Goal: Communication & Community: Participate in discussion

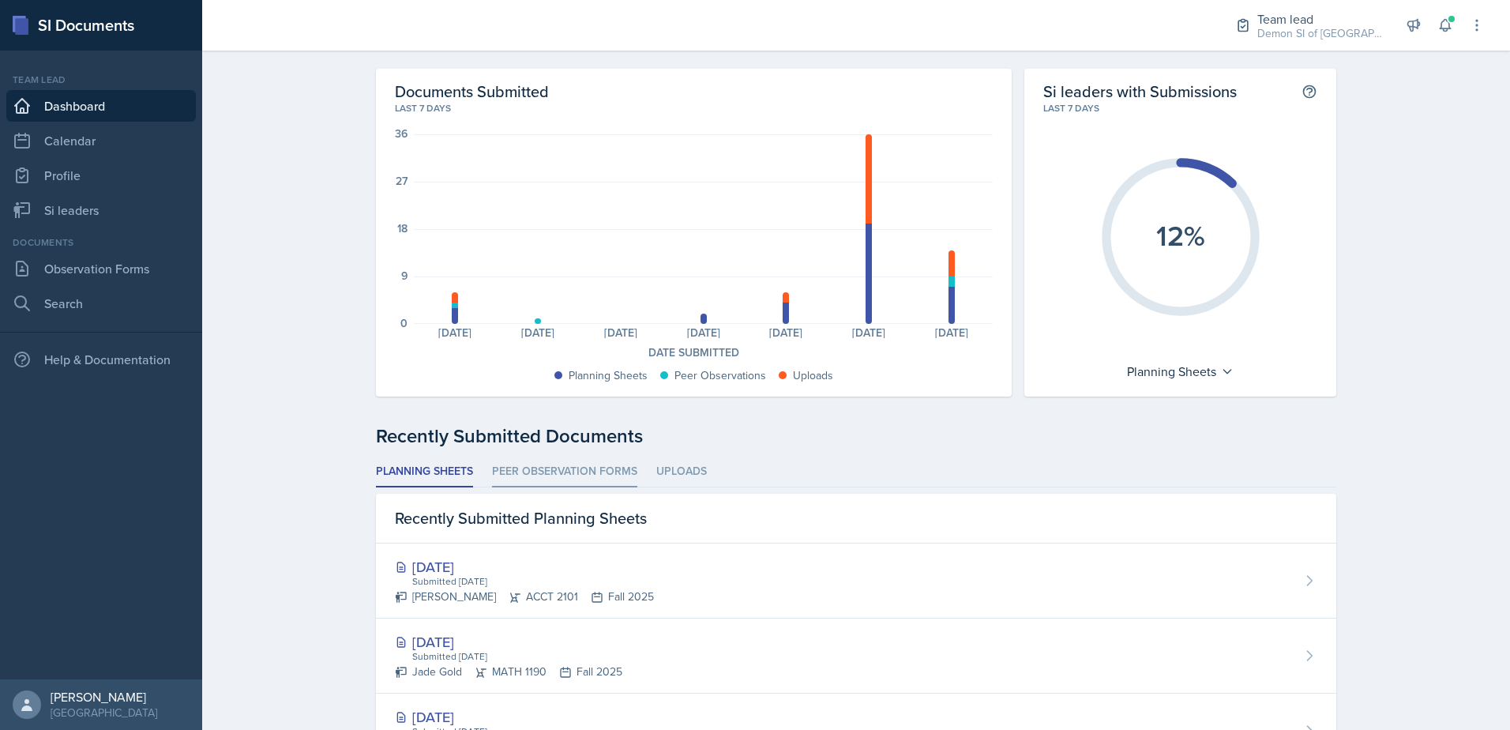
scroll to position [79, 0]
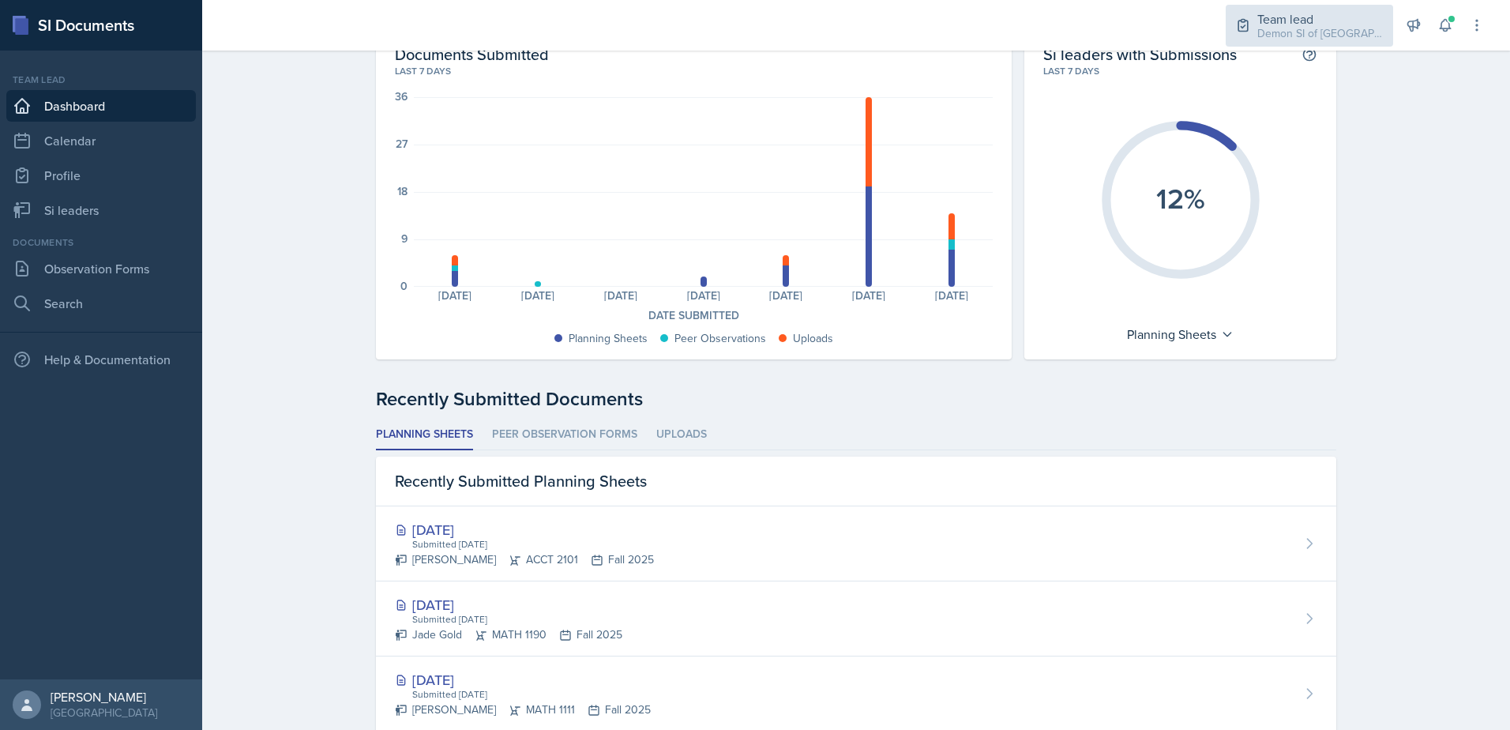
click at [1280, 40] on div "Demon SI of [GEOGRAPHIC_DATA] / Fall 2025" at bounding box center [1320, 33] width 126 height 17
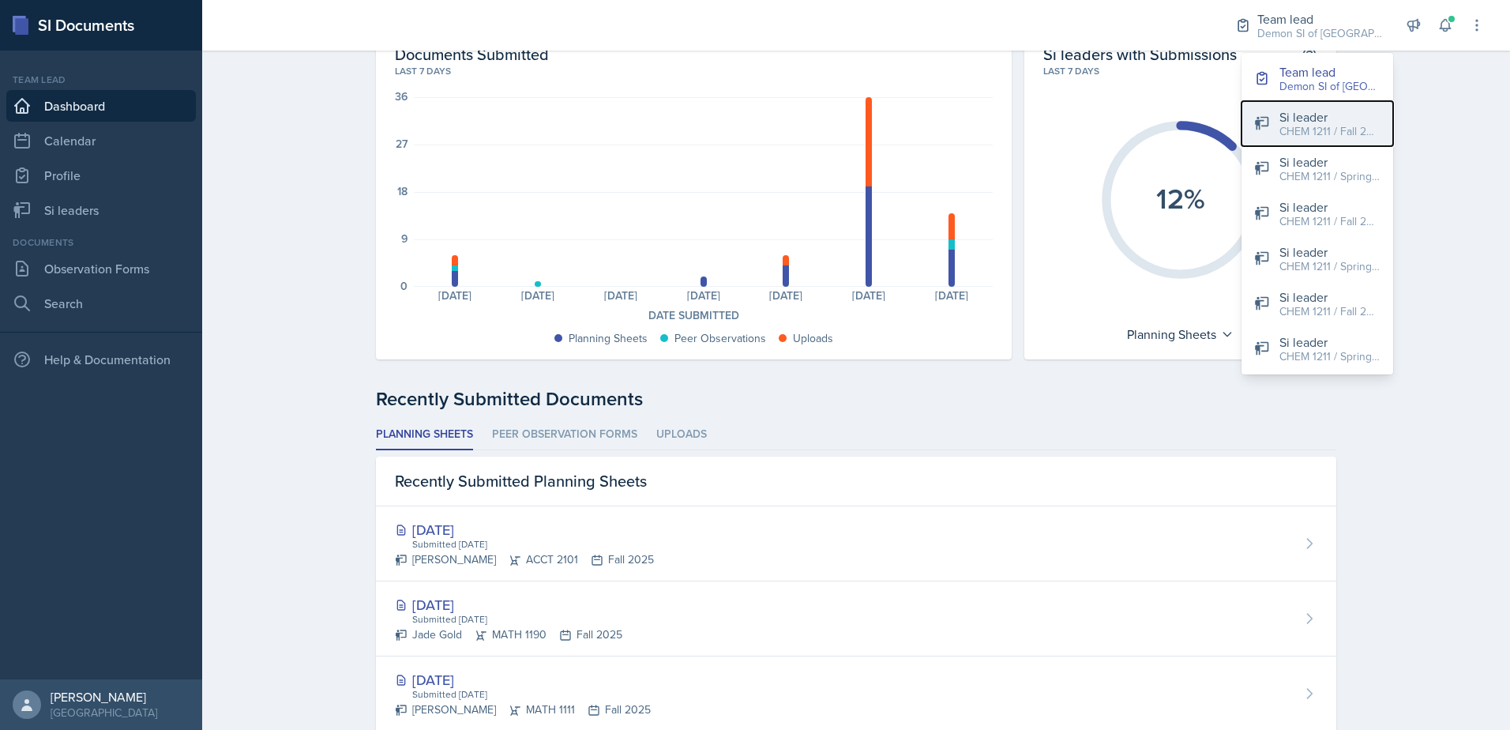
click at [1255, 131] on button "Si leader CHEM 1211 / Fall 2025" at bounding box center [1318, 123] width 152 height 45
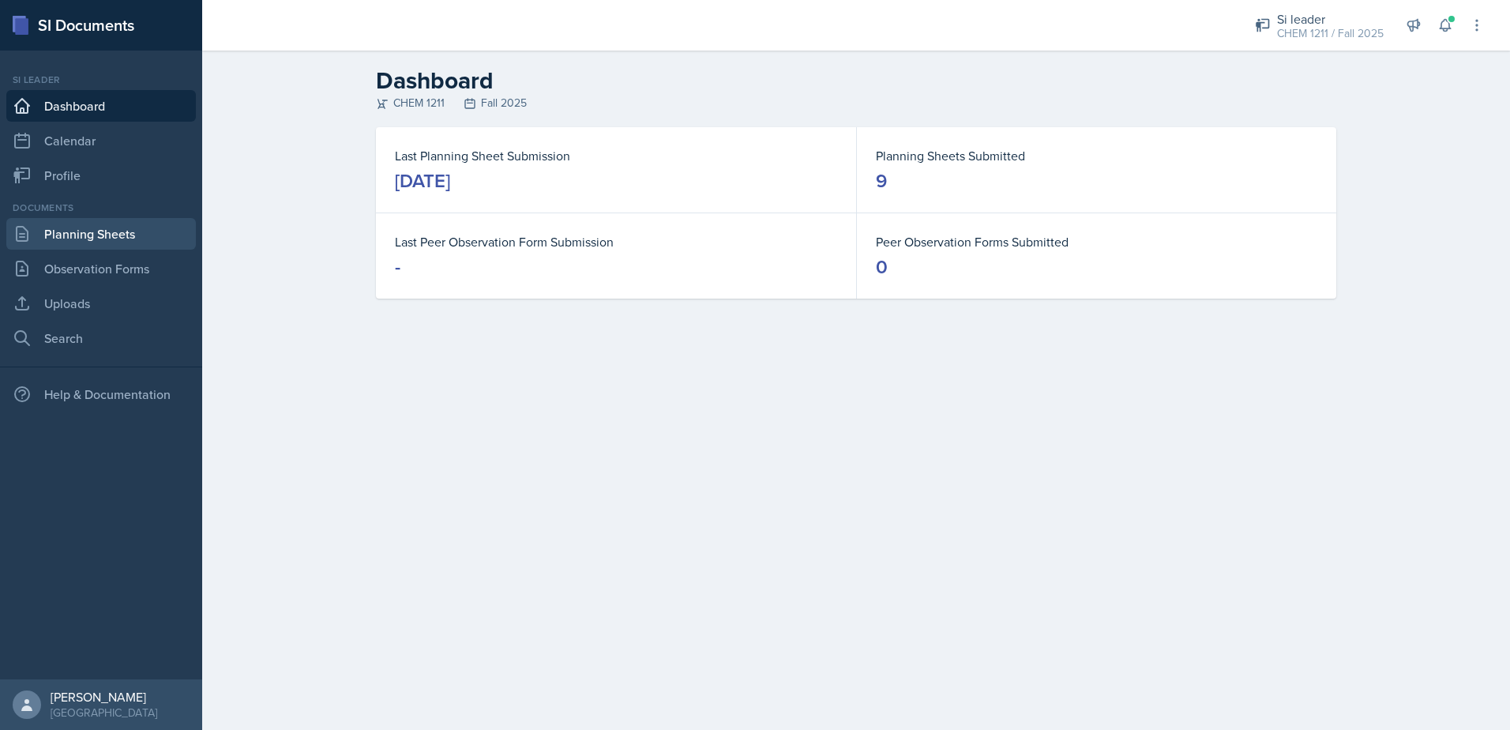
click at [169, 237] on link "Planning Sheets" at bounding box center [101, 234] width 190 height 32
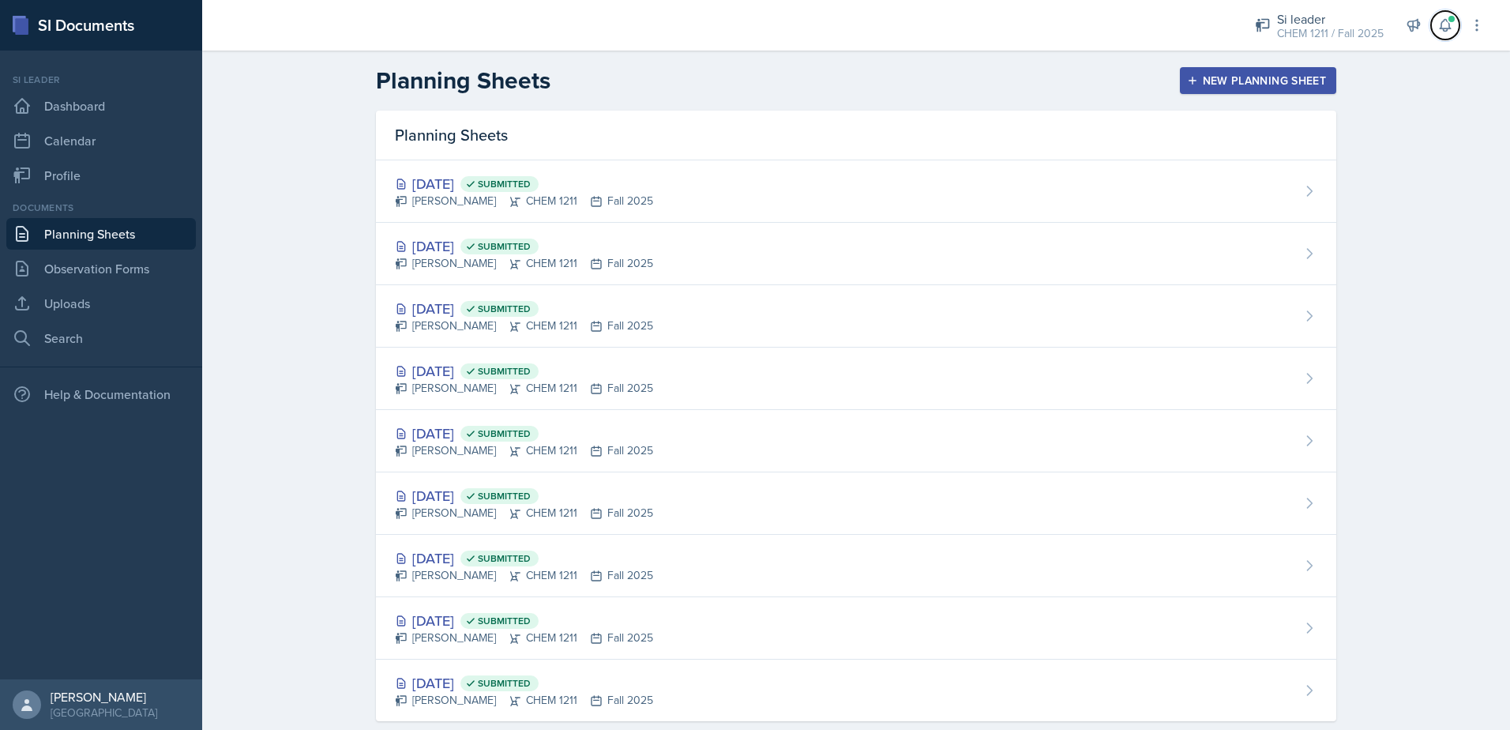
click at [1453, 12] on div "Si leader CHEM 1211 / Fall 2025 Team lead Demon SI of [GEOGRAPHIC_DATA] / Fall …" at bounding box center [1359, 25] width 252 height 51
click at [1457, 21] on button at bounding box center [1445, 25] width 28 height 28
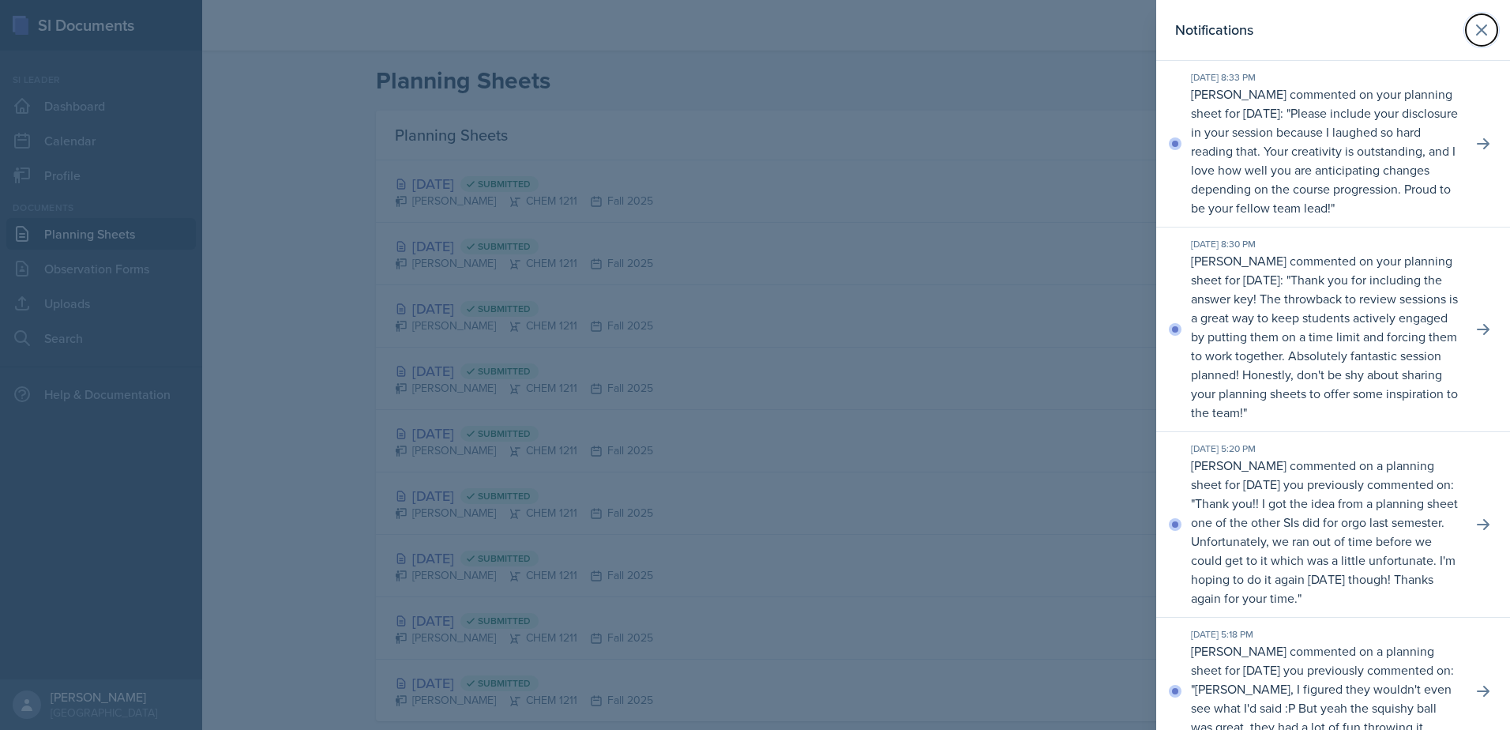
click at [1472, 32] on icon at bounding box center [1481, 30] width 19 height 19
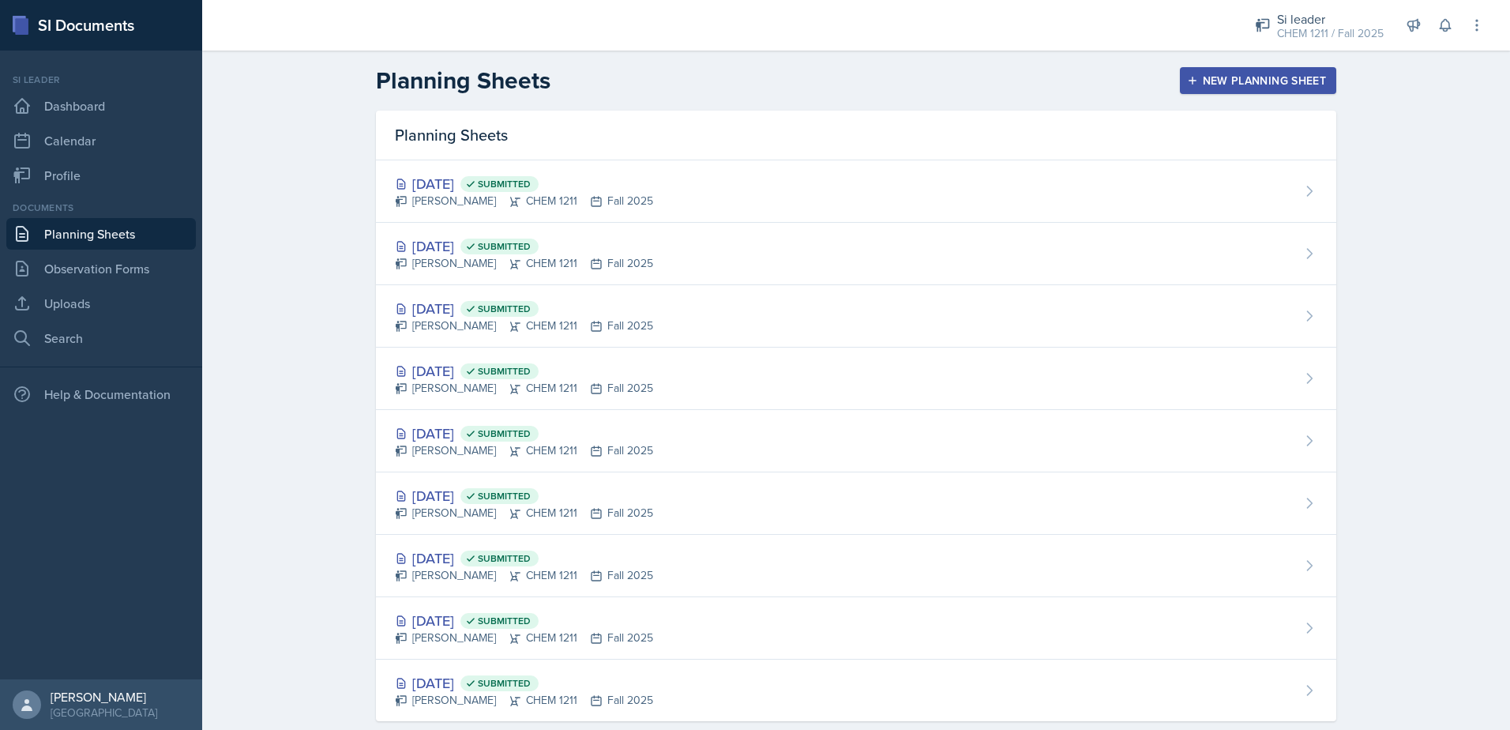
click at [415, 247] on div "[DATE] Submitted" at bounding box center [524, 245] width 258 height 21
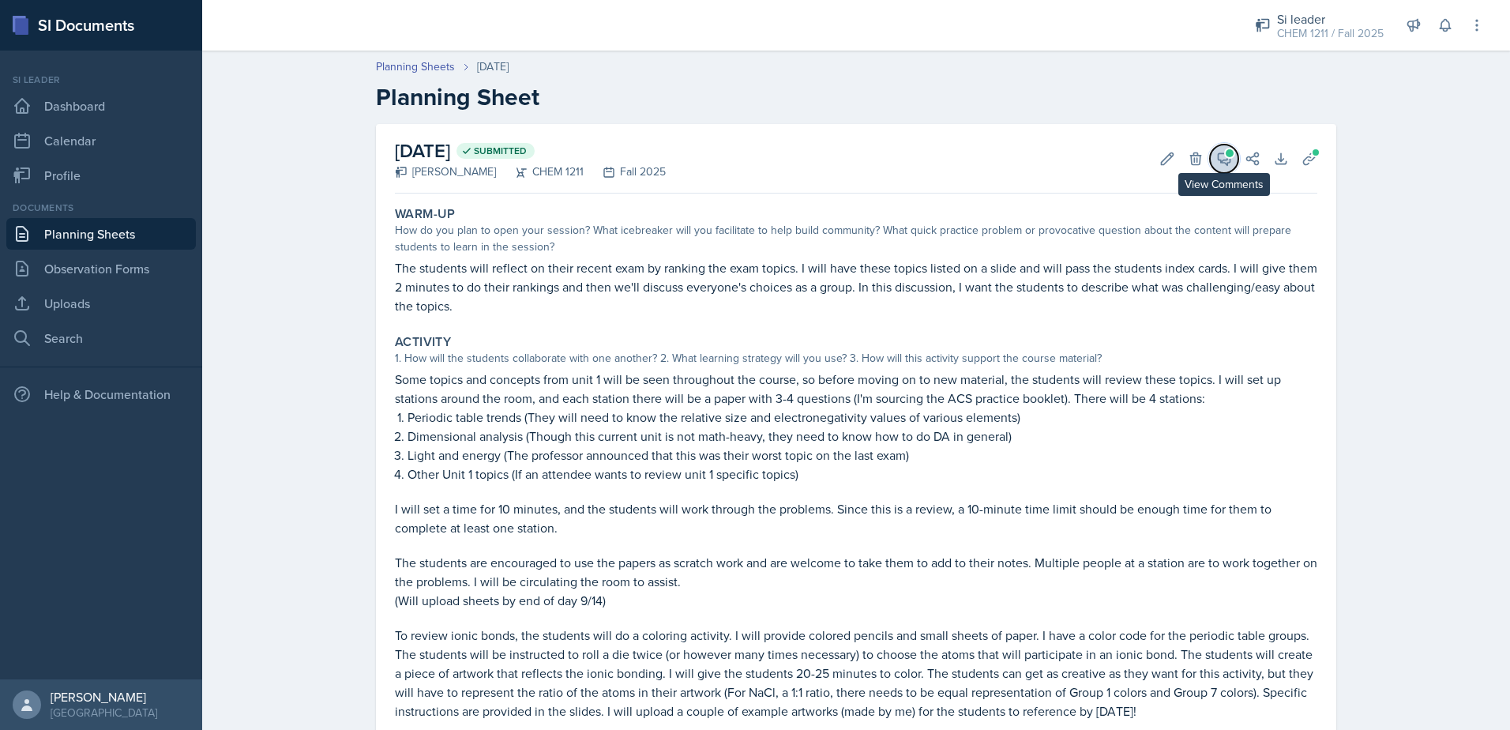
click at [1216, 156] on icon at bounding box center [1224, 159] width 16 height 16
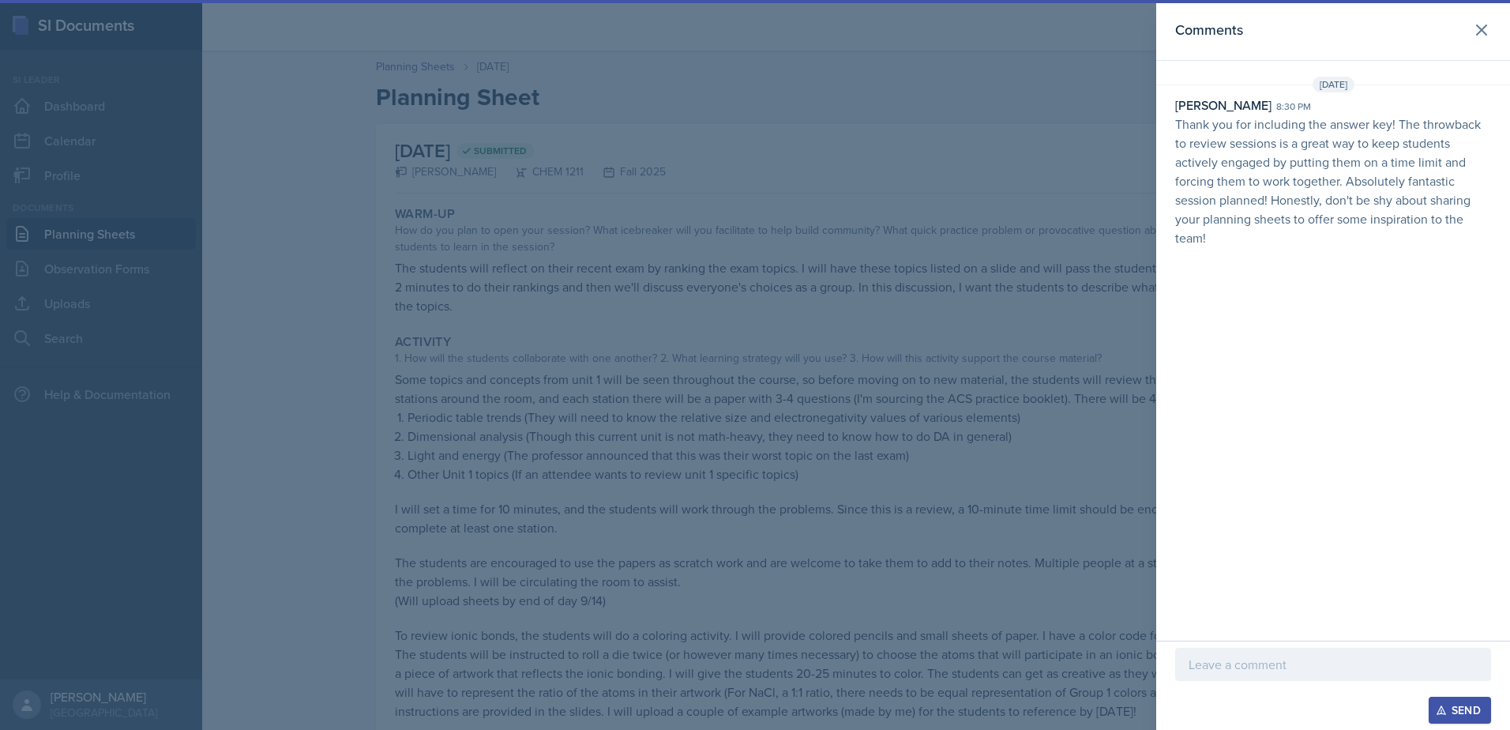
click at [1244, 676] on div at bounding box center [1333, 664] width 316 height 33
click at [1451, 661] on p "Ahhh stop you're too kind! I just uploaded the" at bounding box center [1333, 664] width 289 height 19
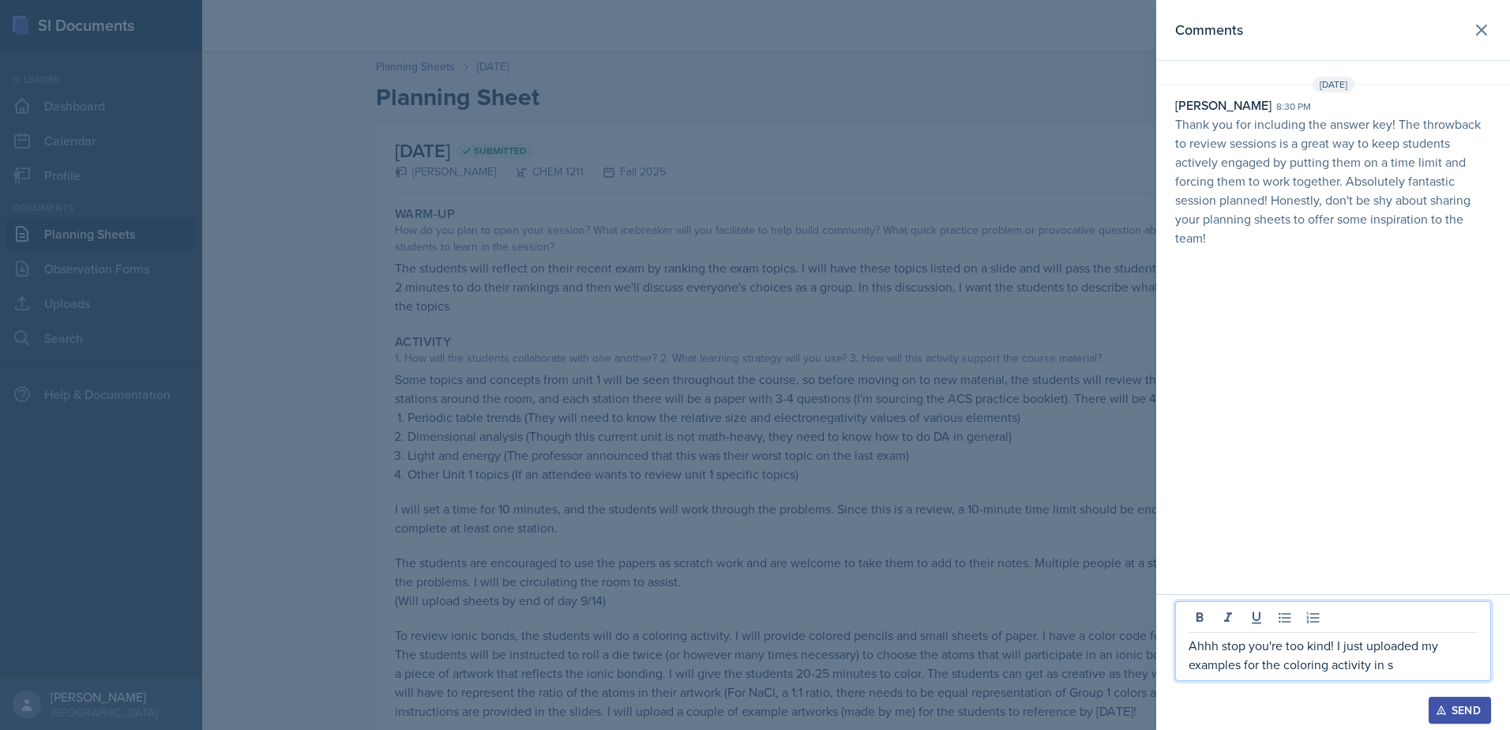
click at [1412, 644] on p "Ahhh stop you're too kind! I just uploaded my examples for the coloring activit…" at bounding box center [1333, 655] width 289 height 38
click at [1343, 667] on p "Ahhh stop you're too kind! I just added my examples for the coloring activity i…" at bounding box center [1333, 655] width 289 height 38
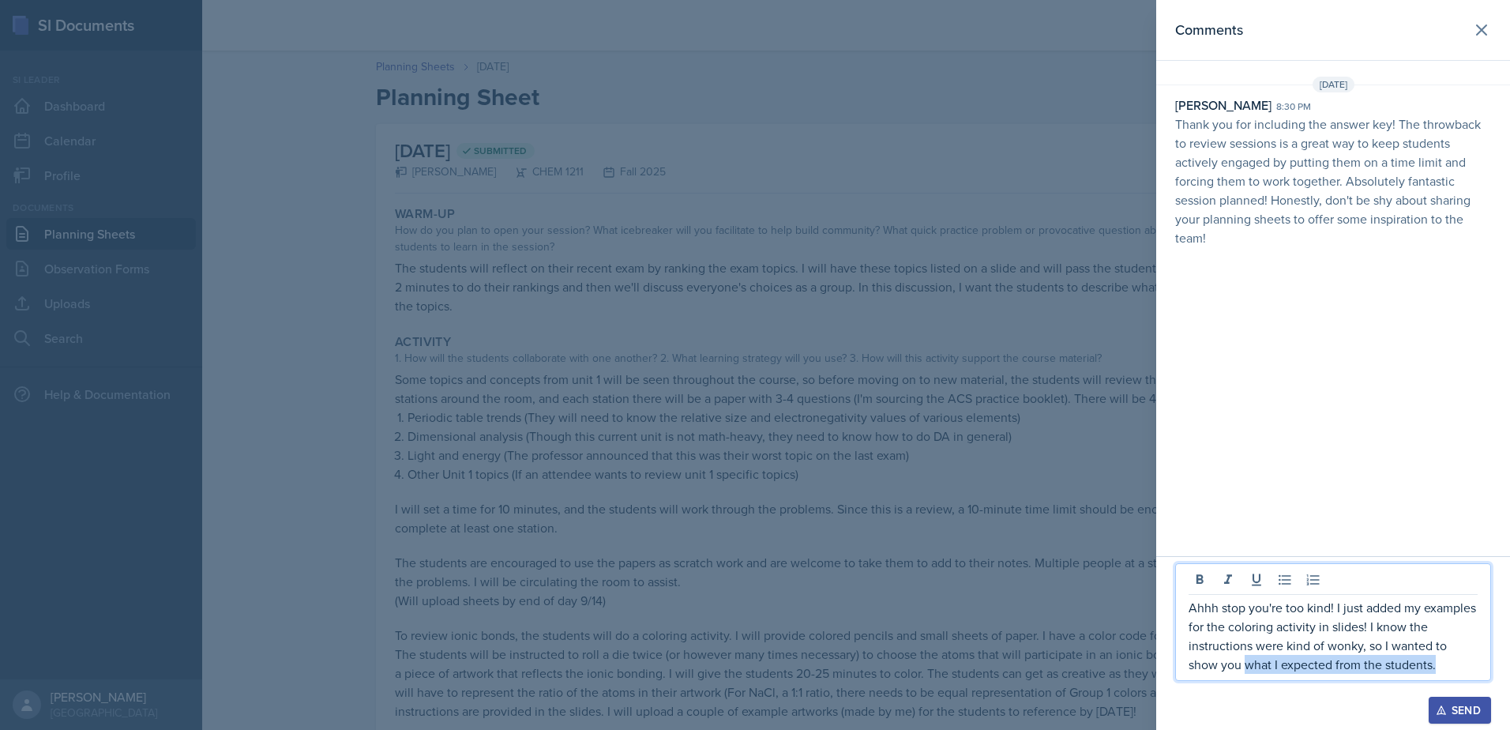
drag, startPoint x: 1247, startPoint y: 665, endPoint x: 1436, endPoint y: 662, distance: 188.8
click at [1436, 662] on p "Ahhh stop you're too kind! I just added my examples for the coloring activity i…" at bounding box center [1333, 636] width 289 height 76
click at [1449, 693] on div at bounding box center [1333, 689] width 316 height 16
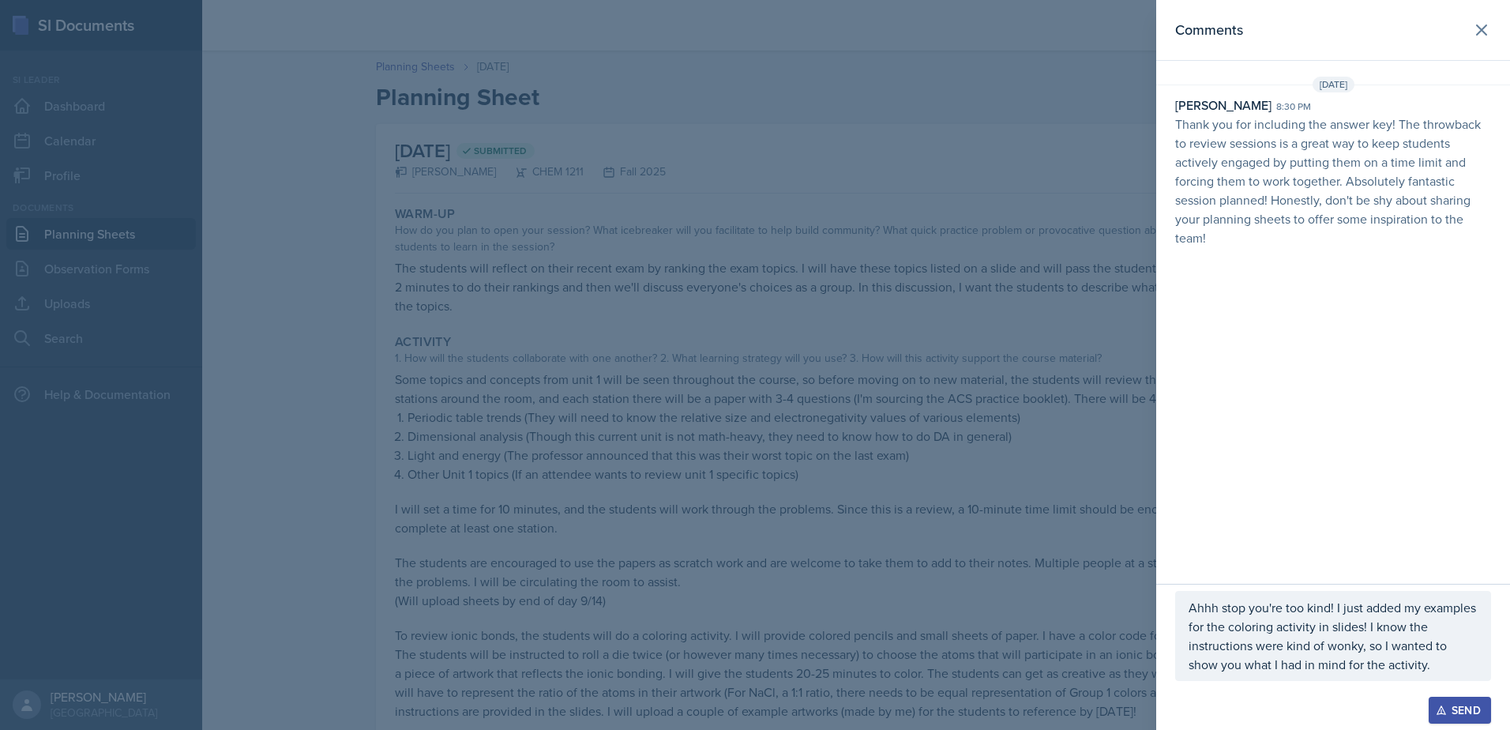
click at [1457, 712] on div "Send" at bounding box center [1460, 710] width 42 height 13
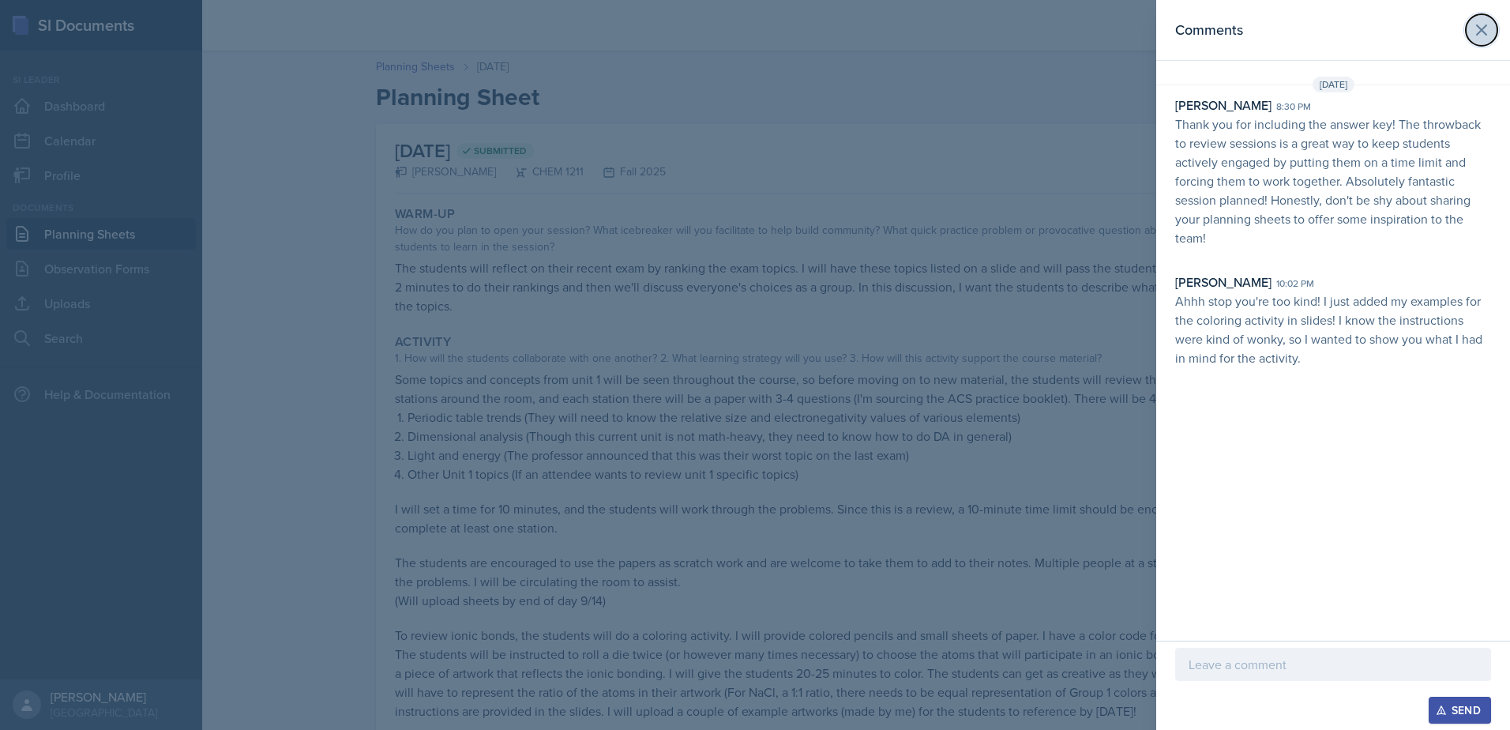
click at [1489, 31] on icon at bounding box center [1481, 30] width 19 height 19
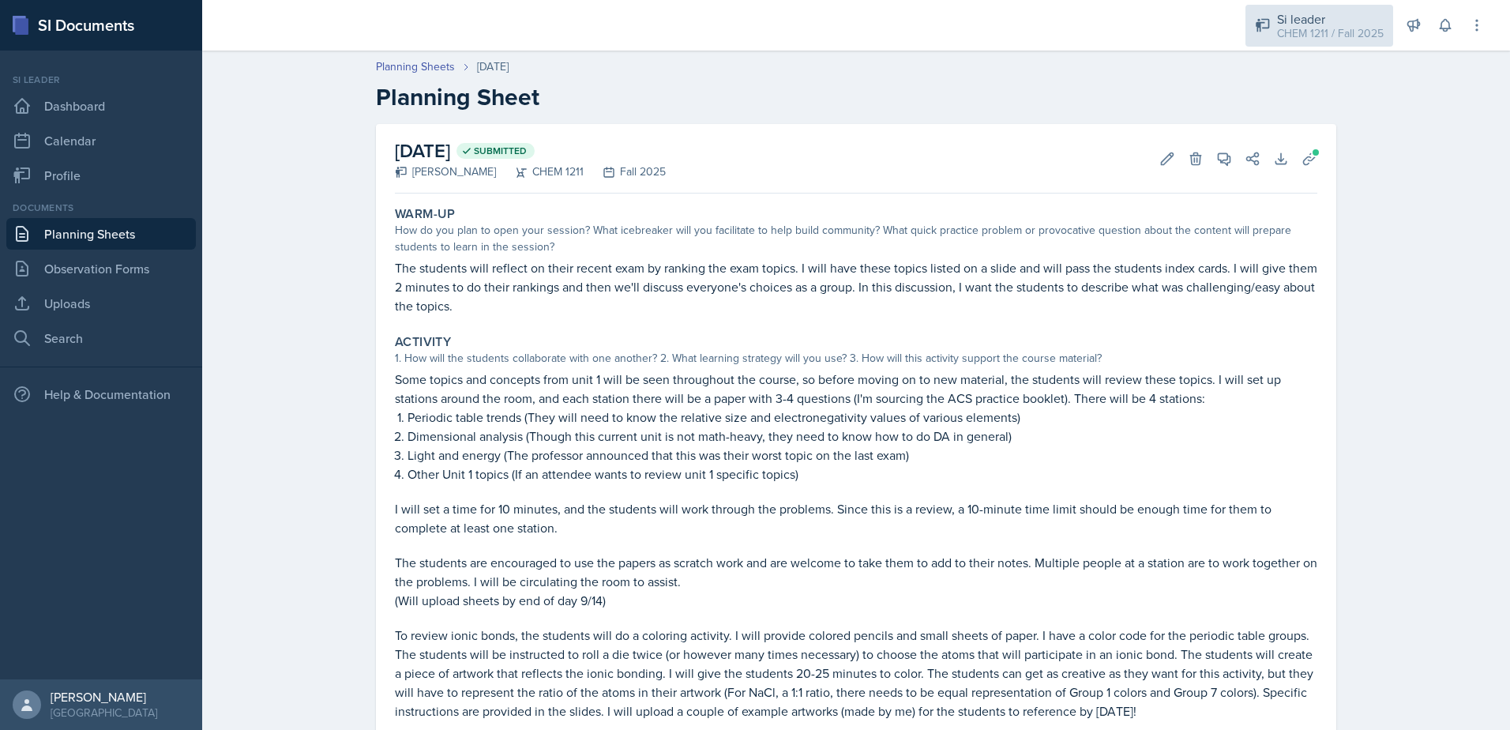
click at [1353, 32] on div "CHEM 1211 / Fall 2025" at bounding box center [1330, 33] width 107 height 17
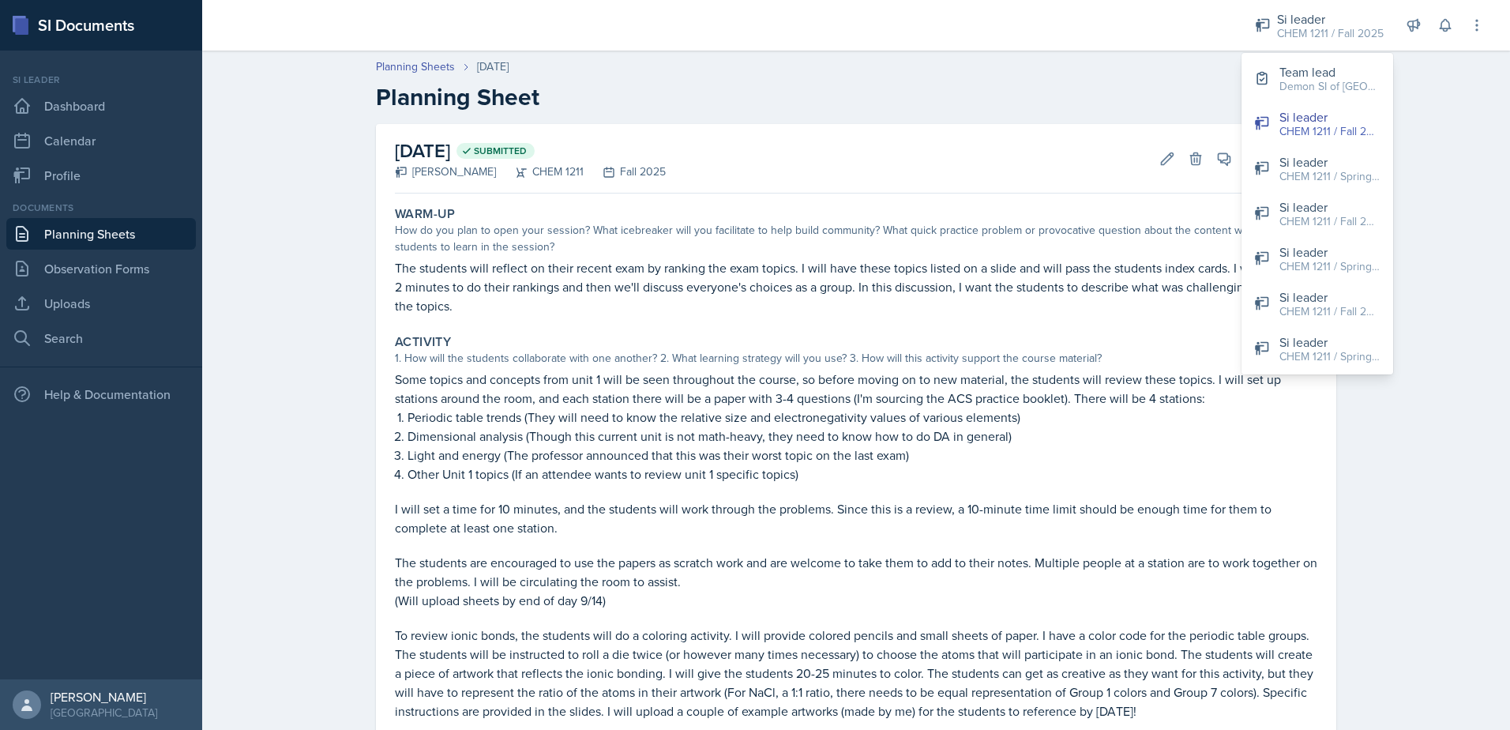
click at [1114, 70] on div "Planning Sheets [DATE]" at bounding box center [856, 66] width 960 height 17
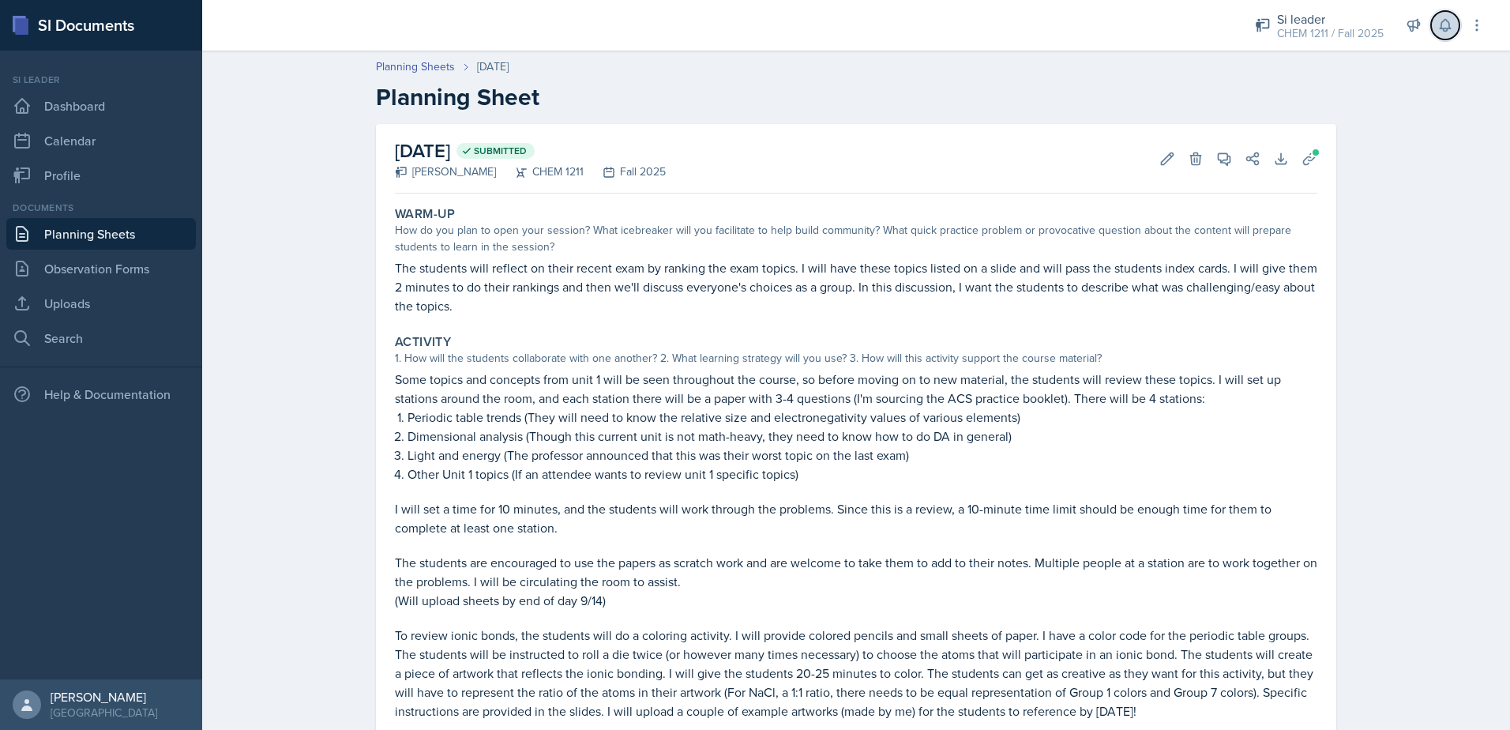
click at [1457, 30] on button at bounding box center [1445, 25] width 28 height 28
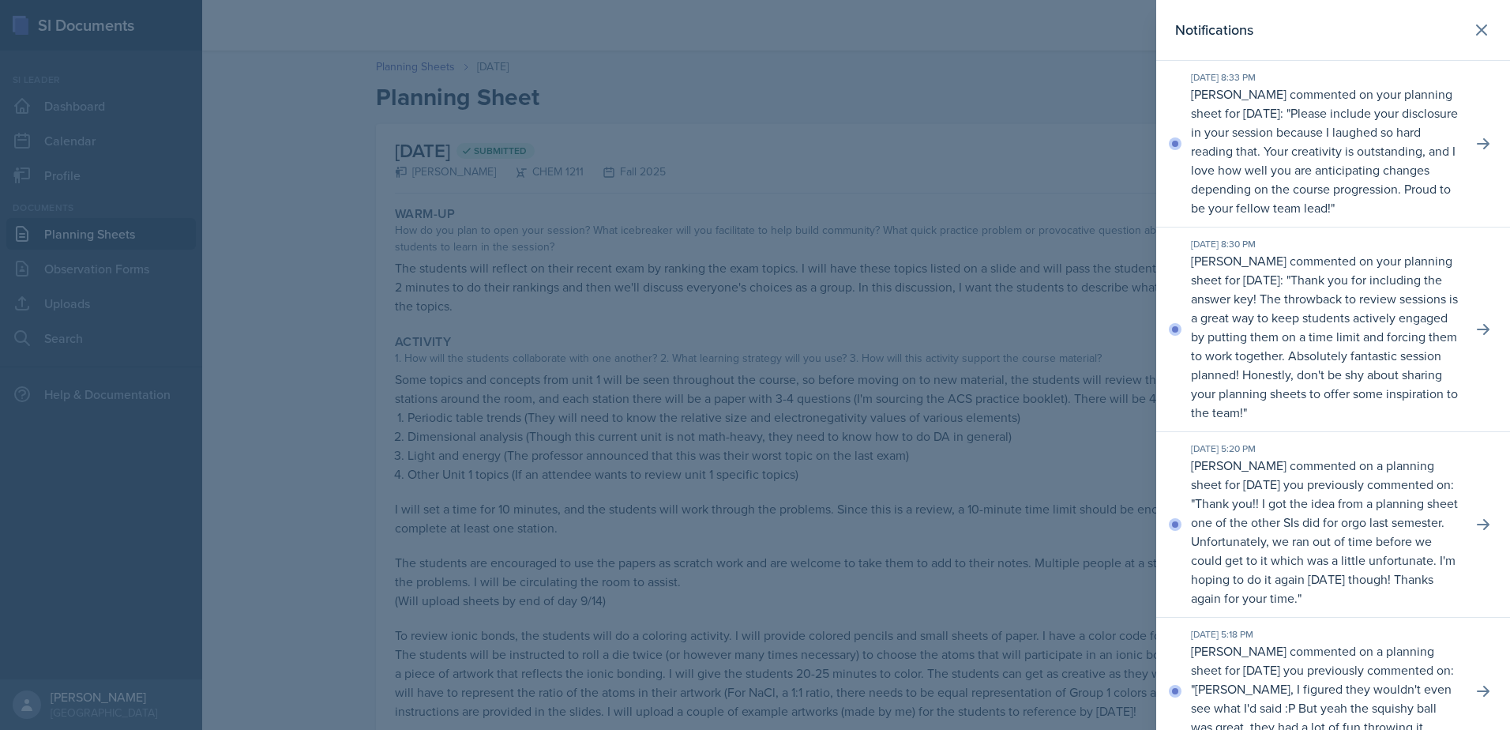
click at [1348, 169] on p "Please include your disclosure in your session because I laughed so hard readin…" at bounding box center [1324, 160] width 267 height 112
click at [1487, 152] on div "[DATE] 8:33 PM [PERSON_NAME] commented on your planning sheet for [DATE]: " Ple…" at bounding box center [1333, 144] width 354 height 167
click at [1484, 152] on button at bounding box center [1483, 144] width 28 height 28
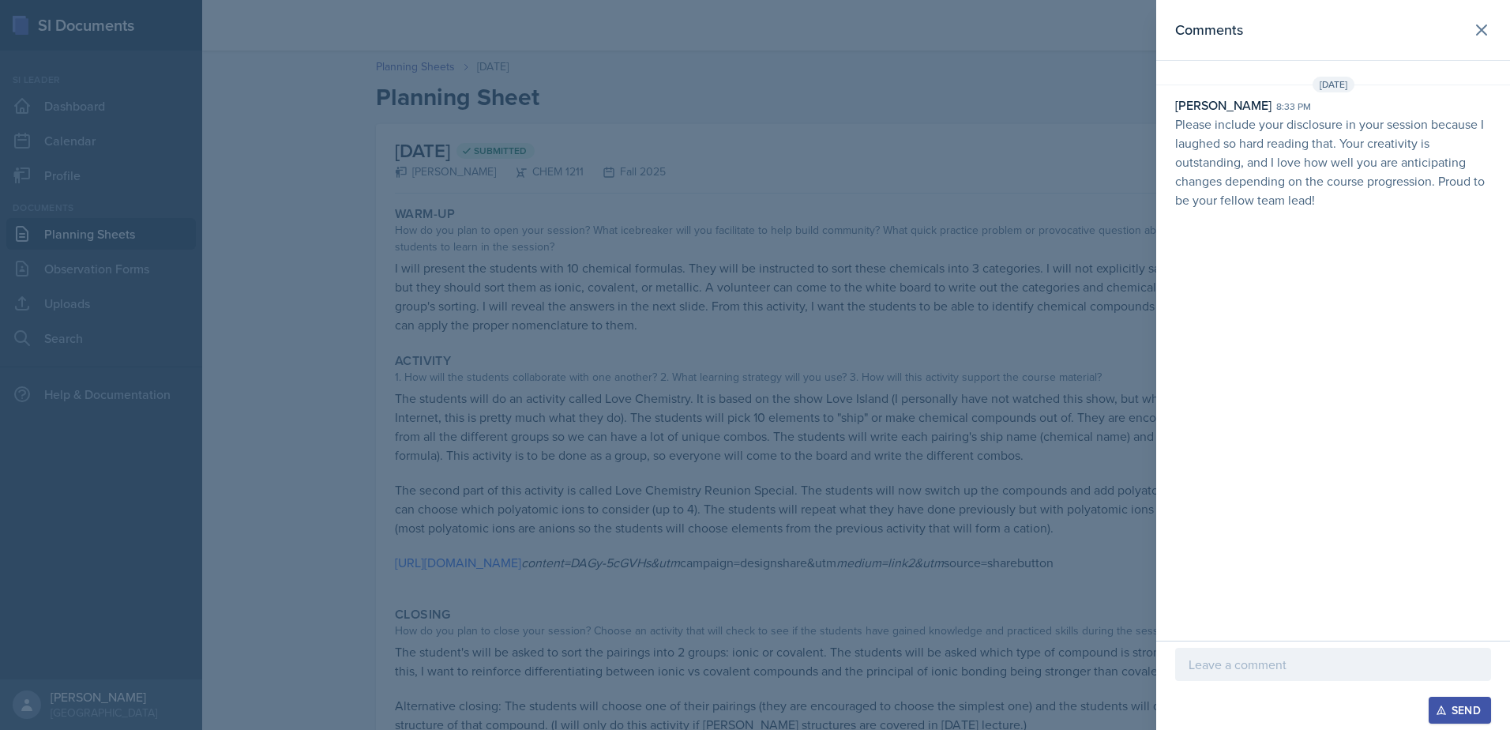
click at [1303, 652] on div at bounding box center [1333, 664] width 316 height 33
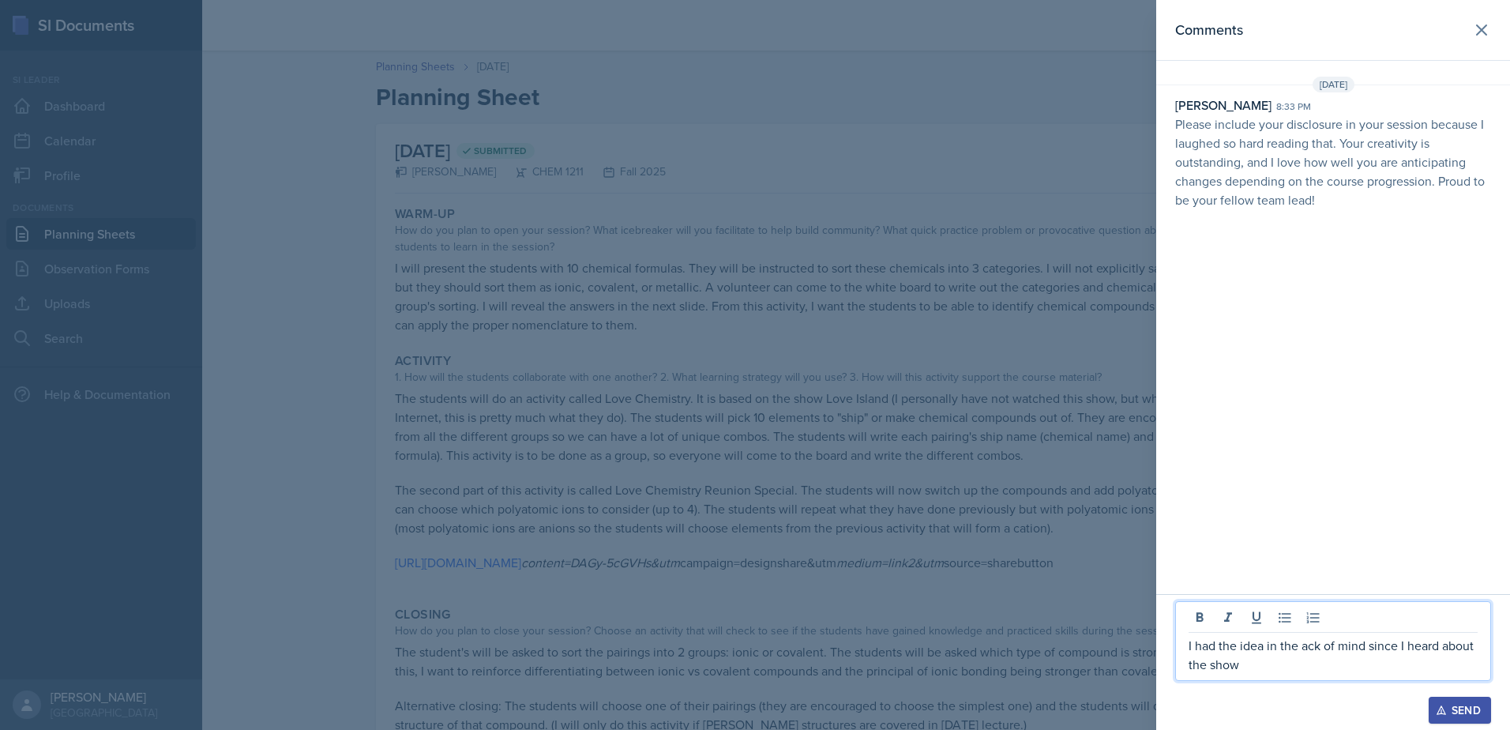
click at [1302, 652] on p "I had the idea in the ack of mind since I heard about the show" at bounding box center [1333, 655] width 289 height 38
click at [1320, 667] on p "I had the idea in the back of mind since I heard about the show" at bounding box center [1333, 655] width 289 height 38
click at [1464, 668] on p "I had the idea in the back of mind since I heard about the show T-T My chemistr…" at bounding box center [1333, 655] width 289 height 38
click at [1299, 646] on p "I had the idea in the back of mind since I heard about the show T-T My chemistr…" at bounding box center [1333, 645] width 289 height 57
click at [1314, 668] on p "I had the idea in the back of mind since I heard about the show. My chemistry b…" at bounding box center [1333, 645] width 289 height 57
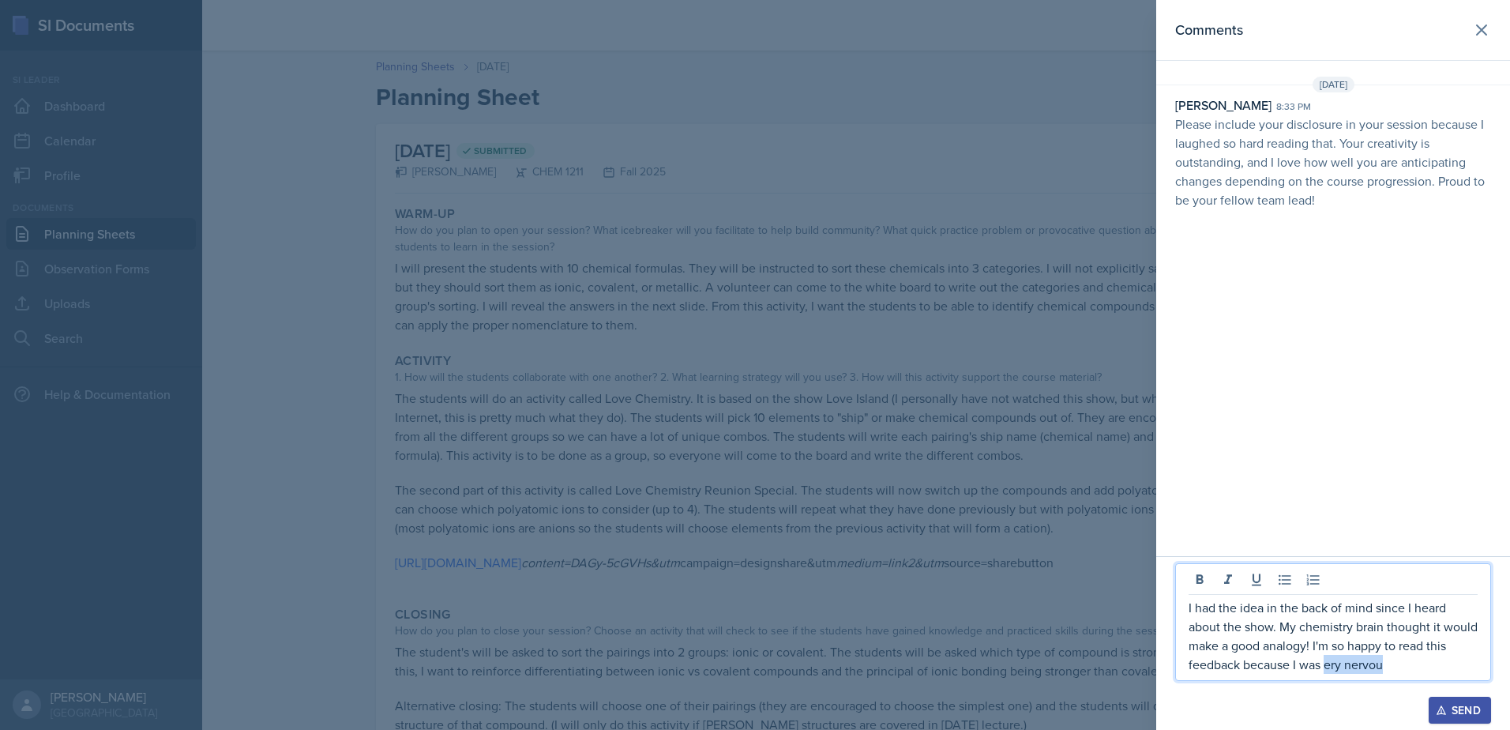
drag, startPoint x: 1329, startPoint y: 668, endPoint x: 1392, endPoint y: 667, distance: 63.2
click at [1392, 667] on p "I had the idea in the back of mind since I heard about the show. My chemistry b…" at bounding box center [1333, 636] width 289 height 76
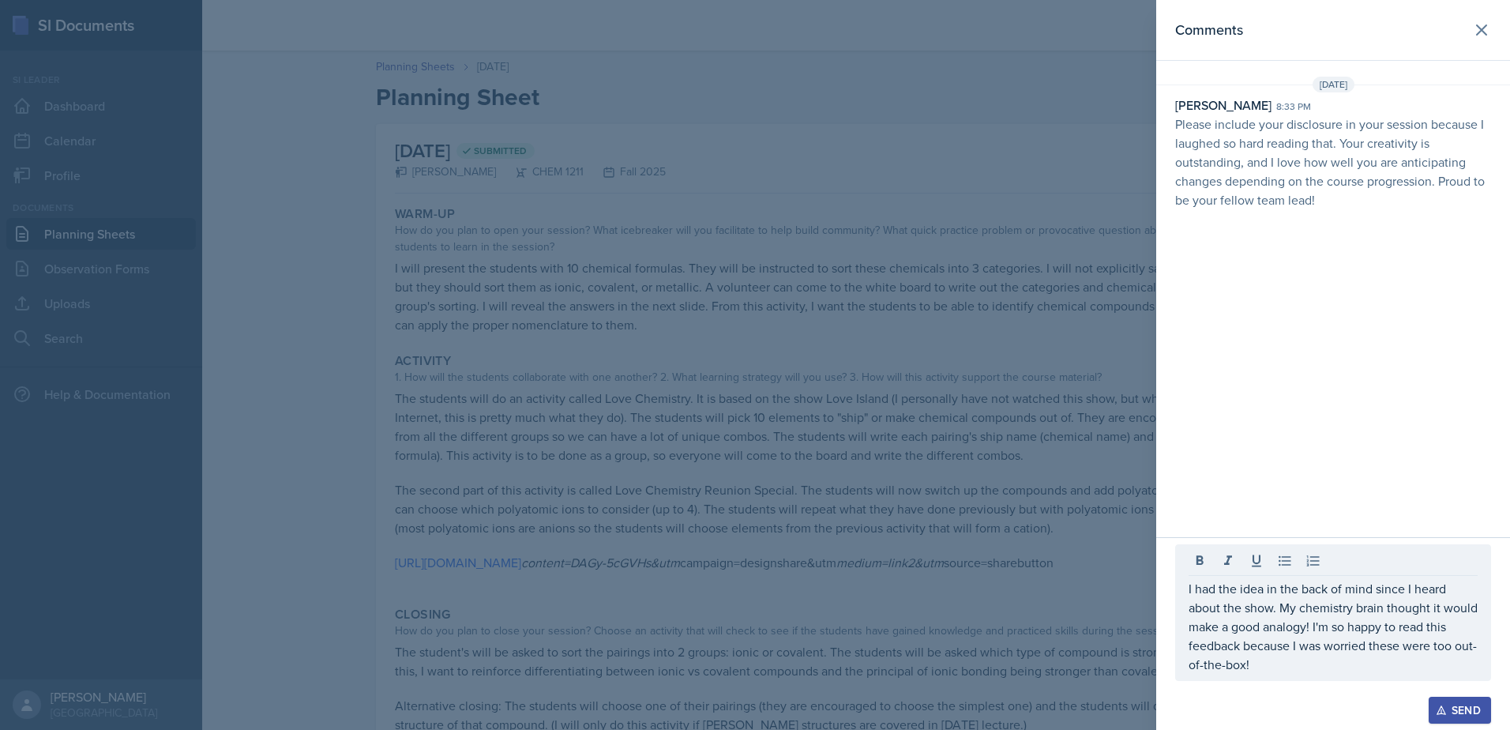
click at [1441, 705] on icon "button" at bounding box center [1441, 710] width 11 height 11
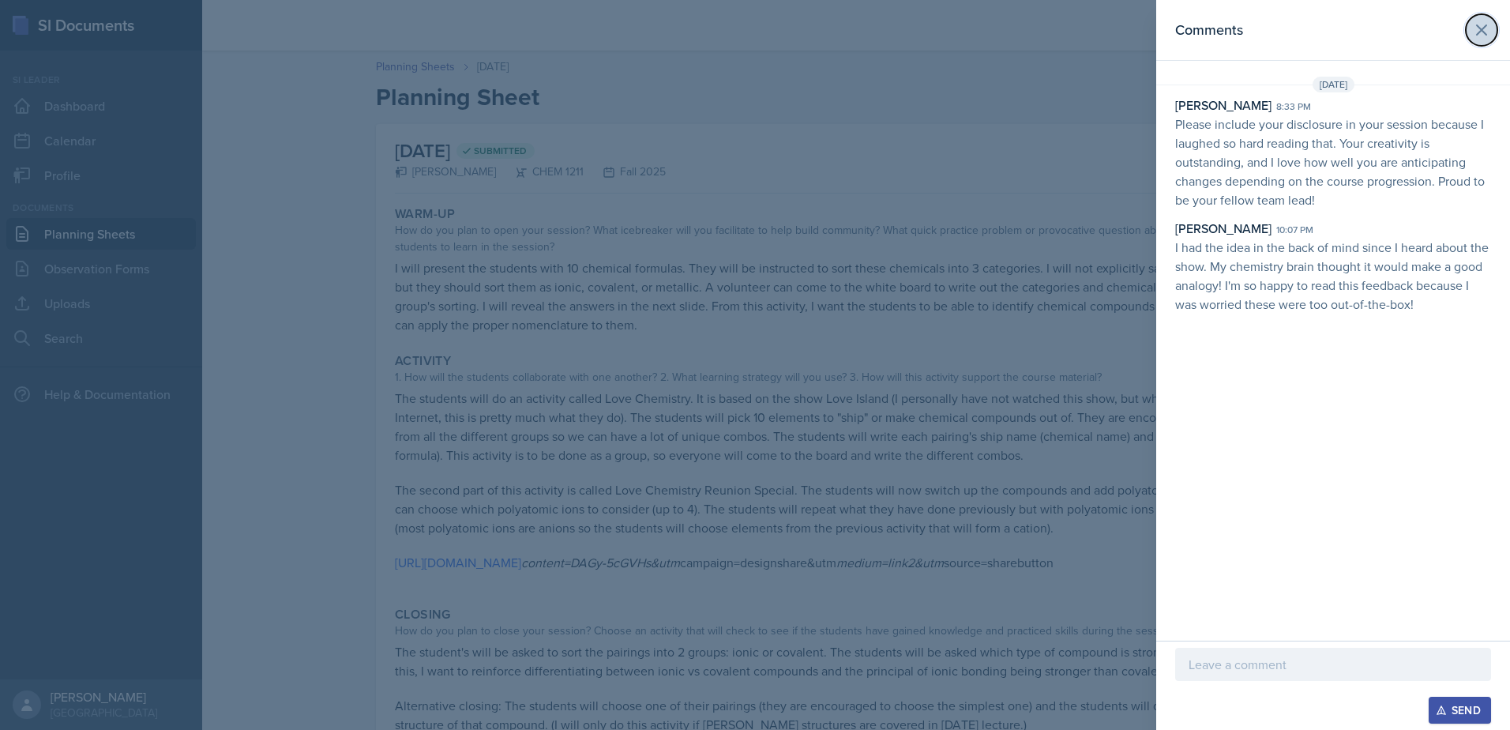
click at [1477, 32] on icon at bounding box center [1481, 30] width 19 height 19
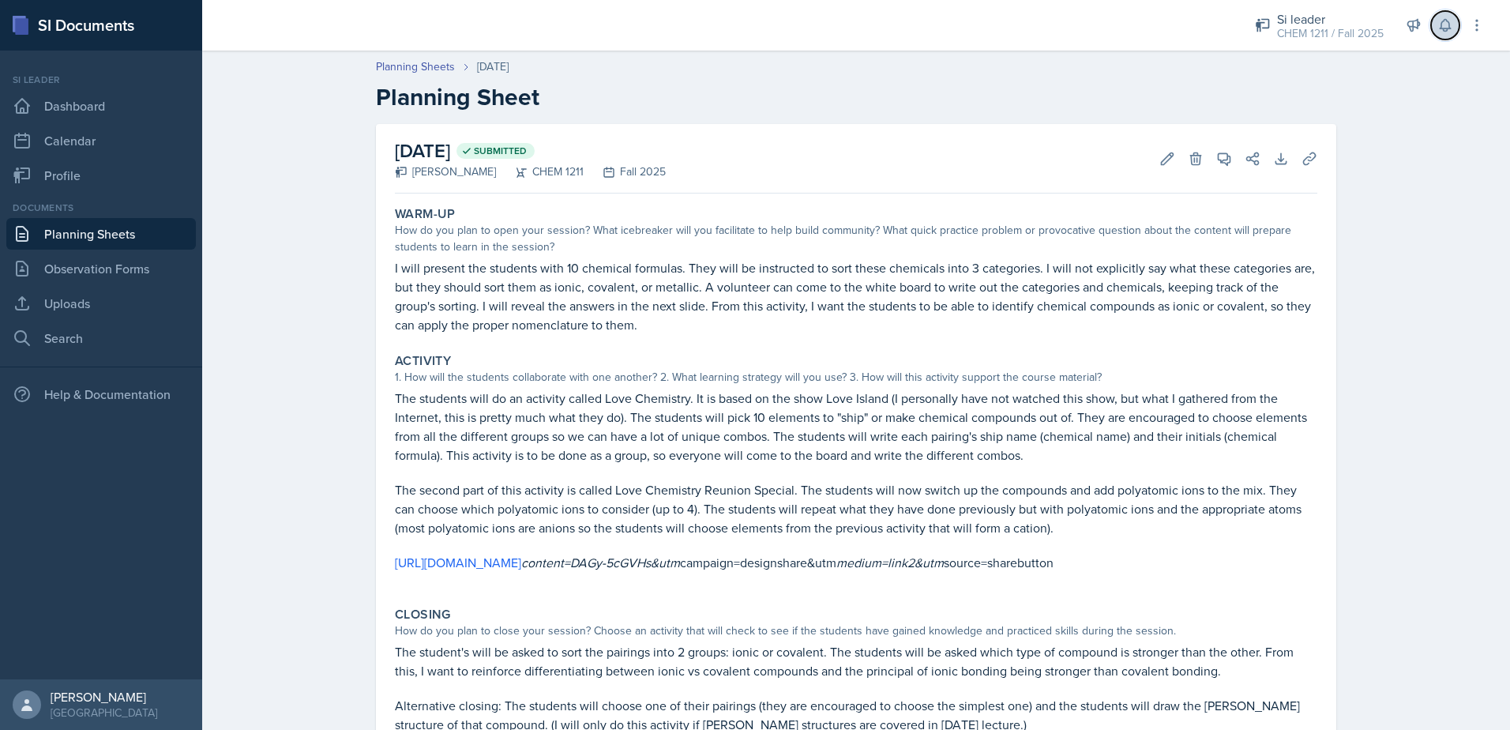
click at [1449, 36] on button at bounding box center [1445, 25] width 28 height 28
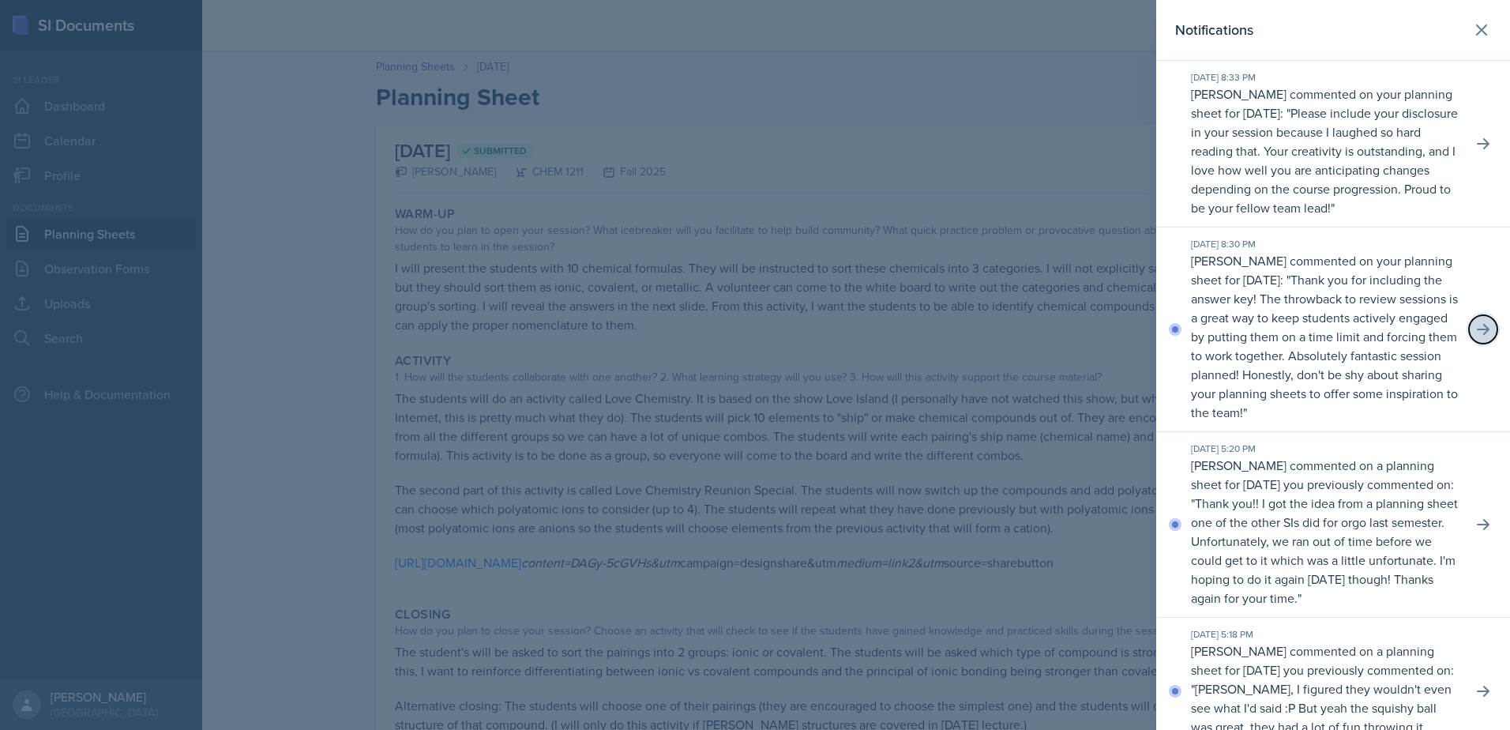
click at [1475, 337] on icon at bounding box center [1483, 329] width 16 height 16
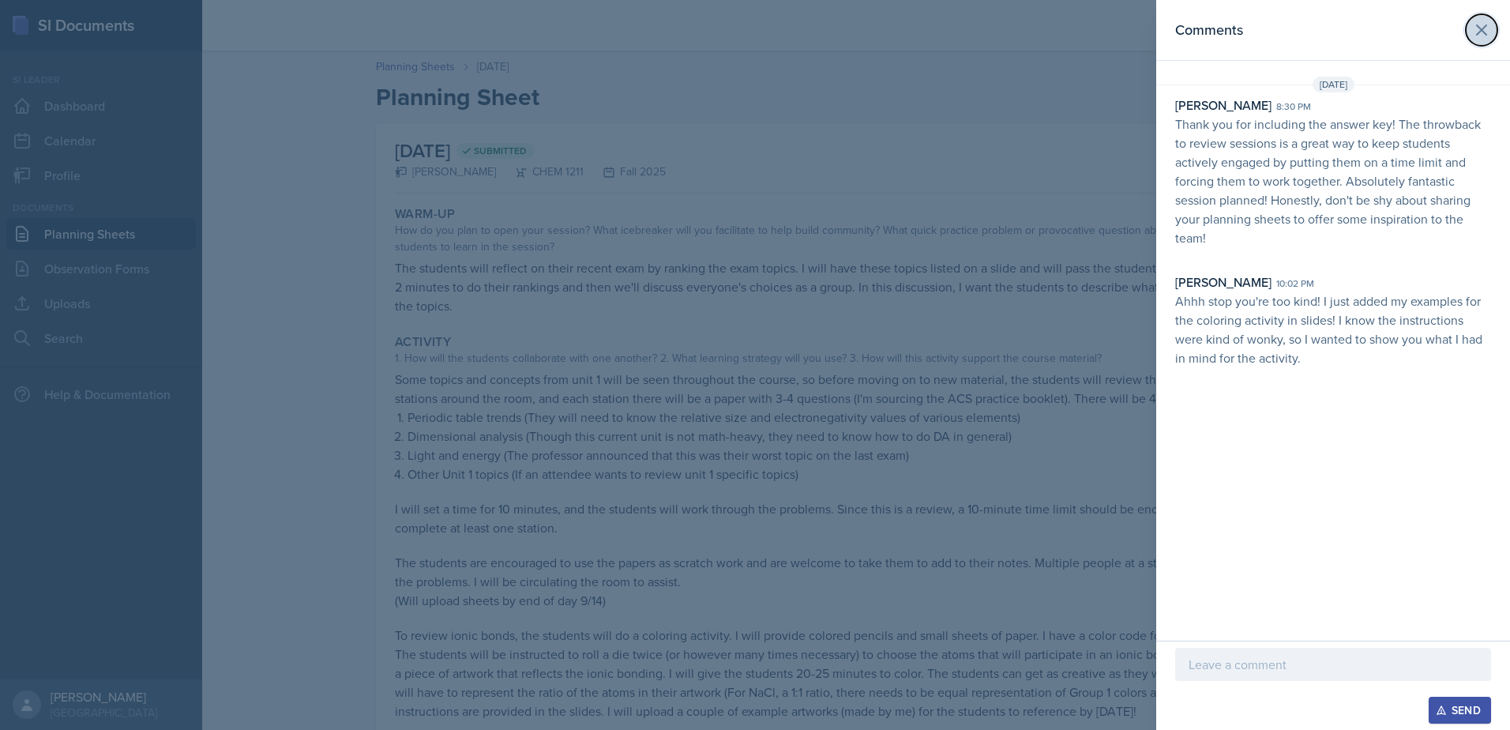
click at [1483, 43] on button at bounding box center [1482, 30] width 32 height 32
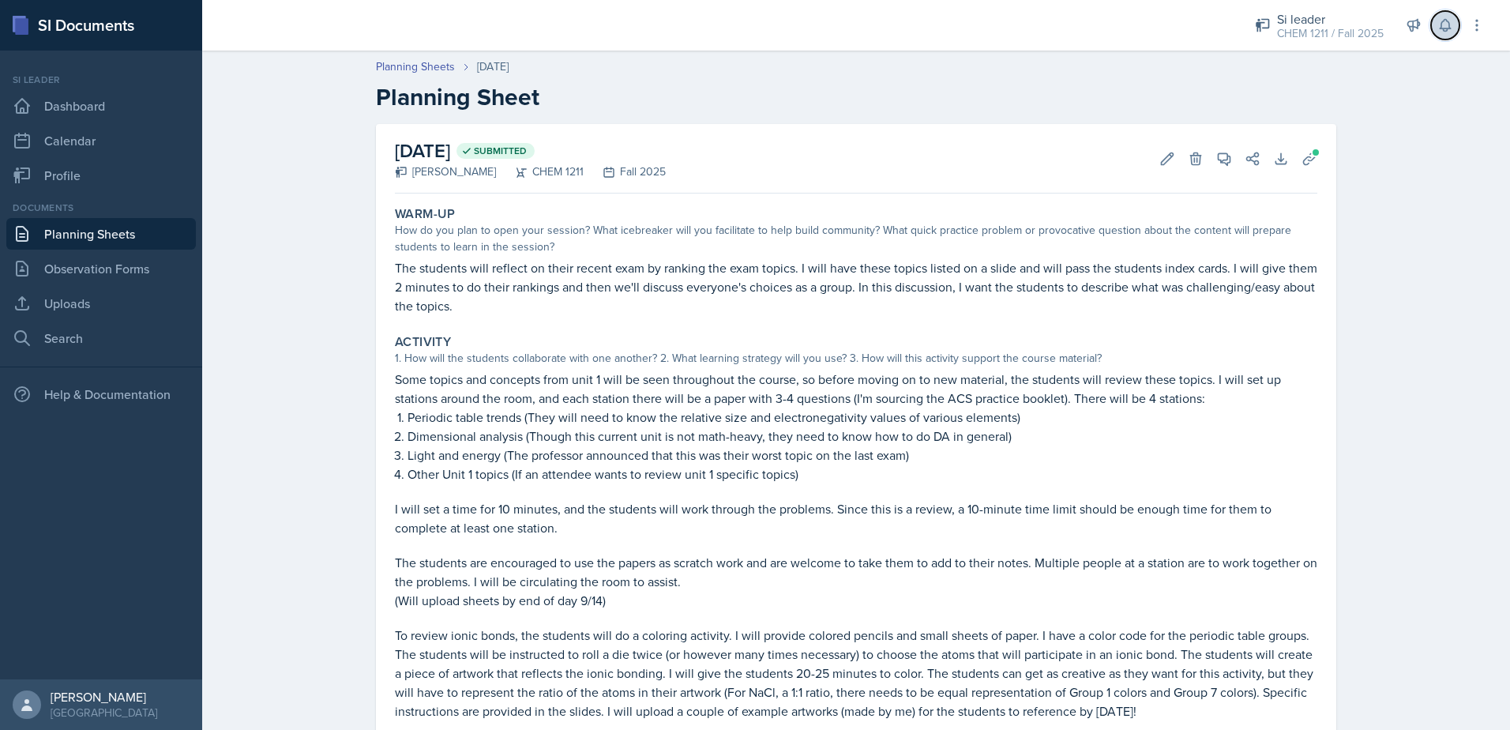
click at [1449, 32] on icon at bounding box center [1446, 25] width 16 height 16
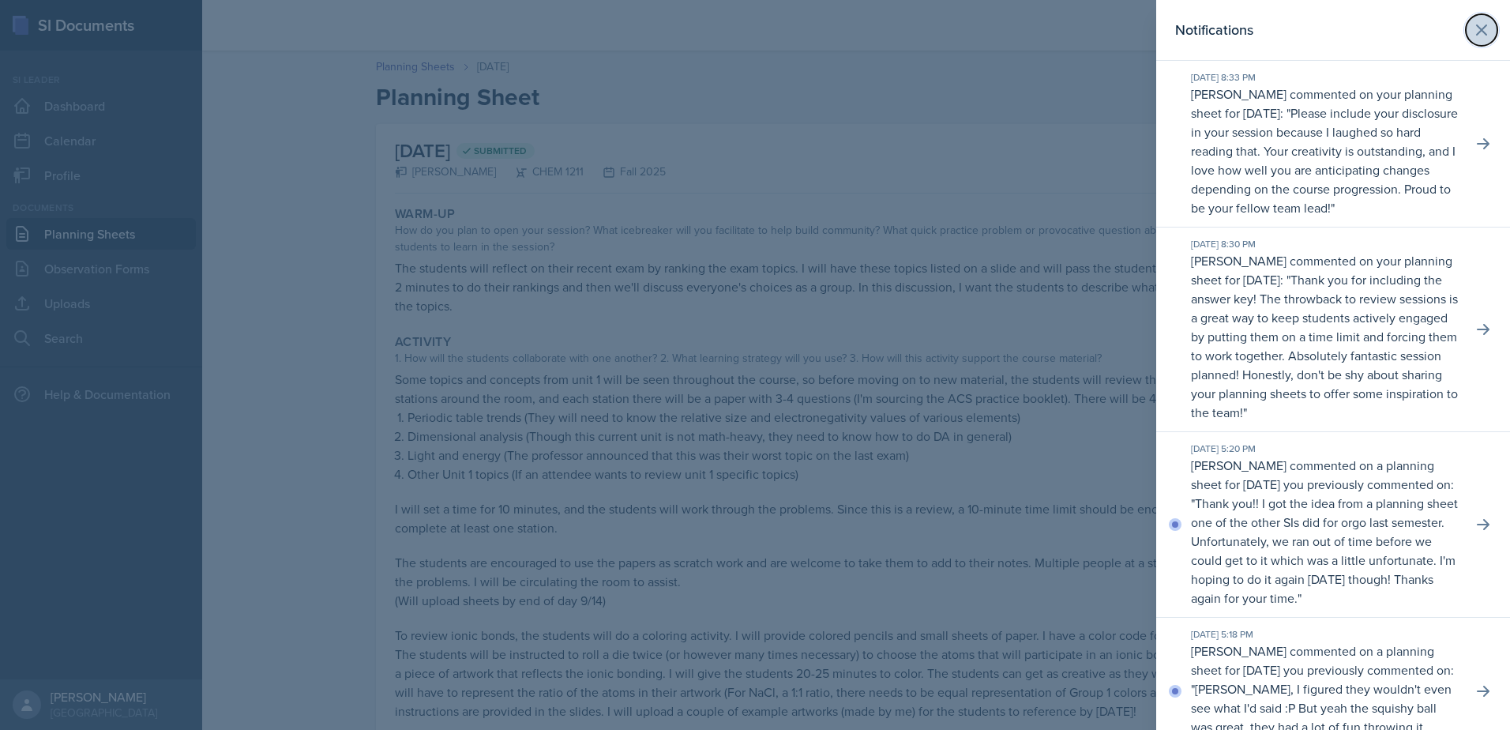
click at [1466, 31] on button at bounding box center [1482, 30] width 32 height 32
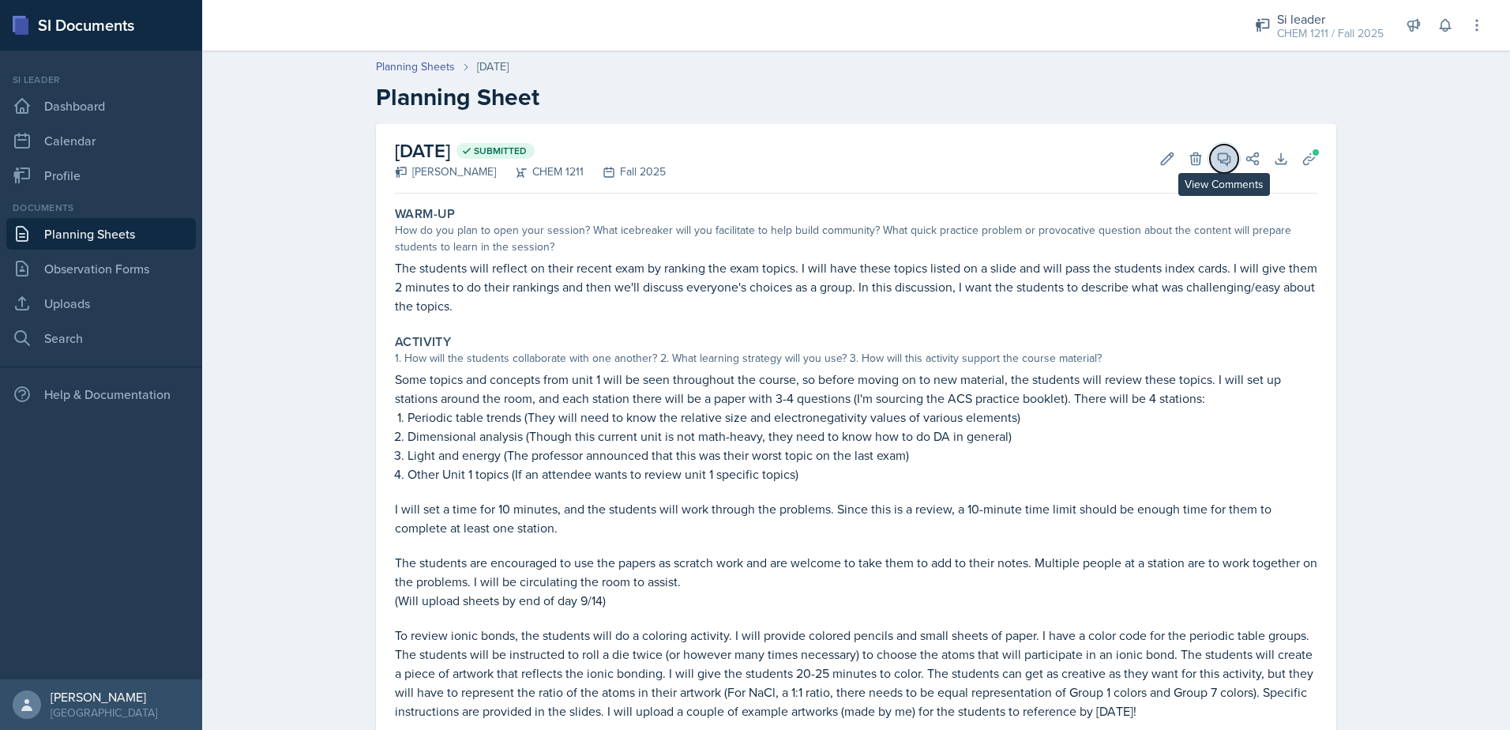
click at [1226, 153] on span at bounding box center [1230, 153] width 8 height 8
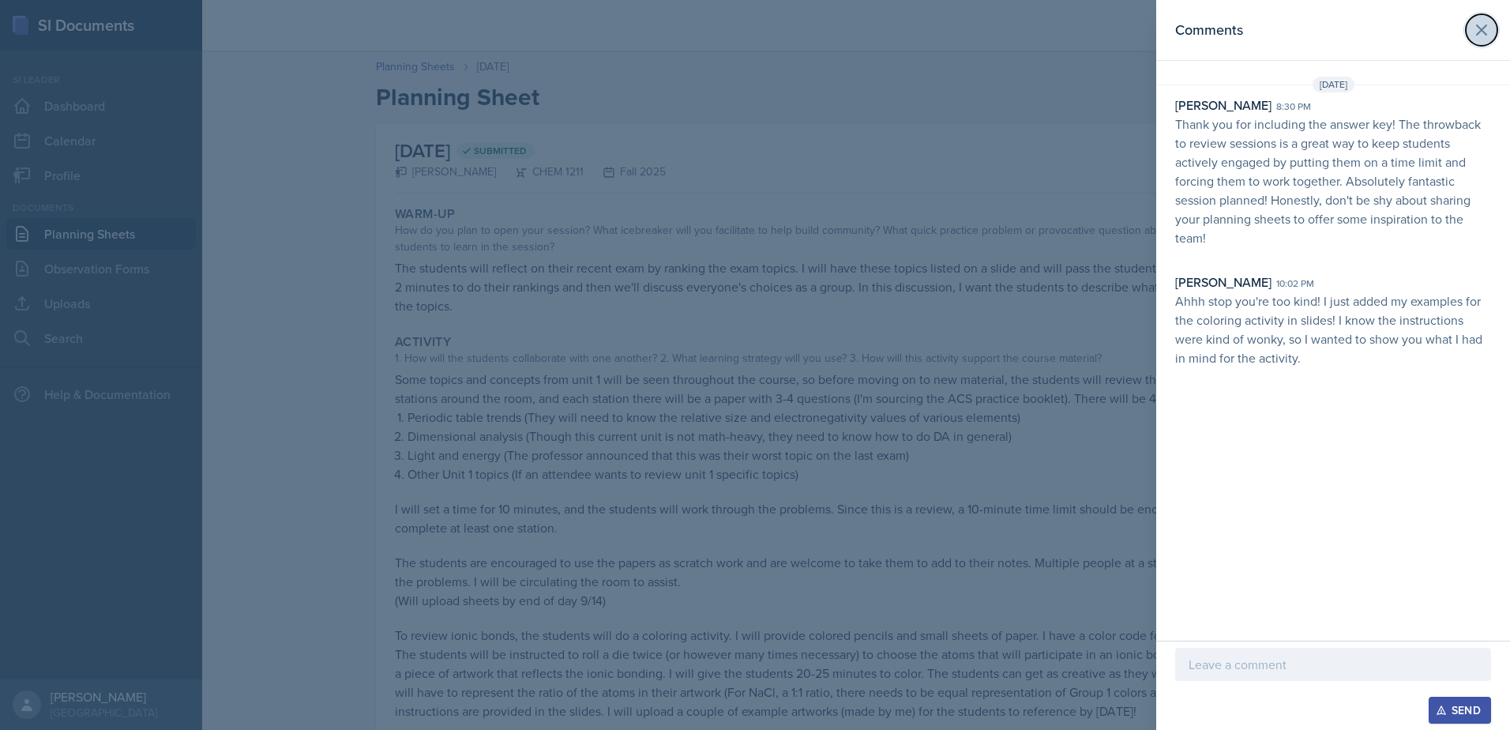
click at [1475, 35] on icon at bounding box center [1481, 30] width 19 height 19
